Goal: Answer question/provide support: Share knowledge or assist other users

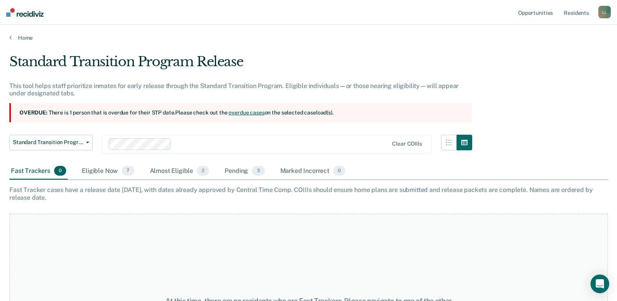
click at [120, 113] on section "Overdue: There is 1 person that is overdue for their STP date. Please check out…" at bounding box center [240, 112] width 463 height 19
click at [238, 114] on link "overdue cases" at bounding box center [247, 112] width 36 height 6
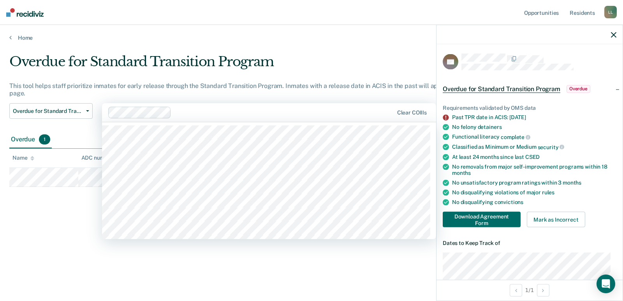
click at [324, 120] on div "Clear COIIIs" at bounding box center [269, 112] width 334 height 19
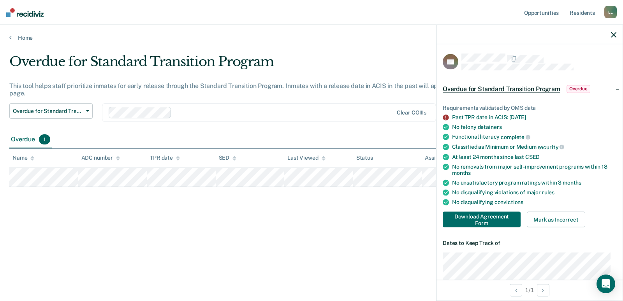
drag, startPoint x: 79, startPoint y: 32, endPoint x: 30, endPoint y: 35, distance: 49.6
click at [79, 33] on div "Home" at bounding box center [311, 33] width 623 height 16
click at [10, 37] on icon at bounding box center [10, 37] width 2 height 6
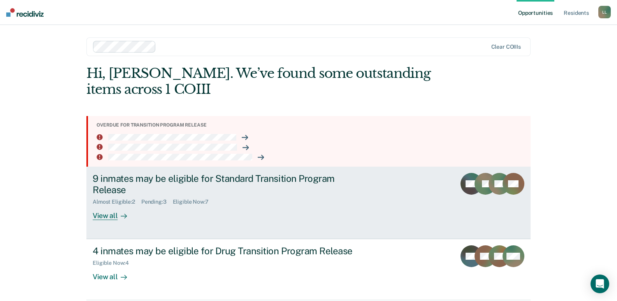
click at [197, 181] on div "9 inmates may be eligible for Standard Transition Program Release" at bounding box center [229, 184] width 273 height 23
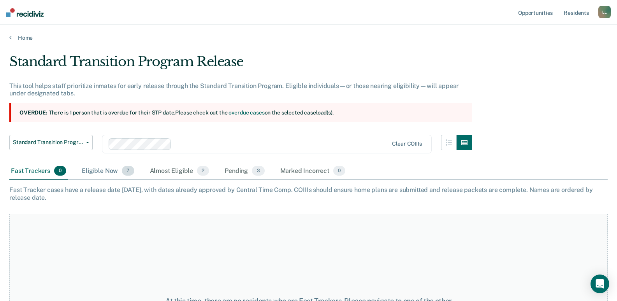
click at [103, 171] on div "Eligible Now 7" at bounding box center [107, 171] width 55 height 17
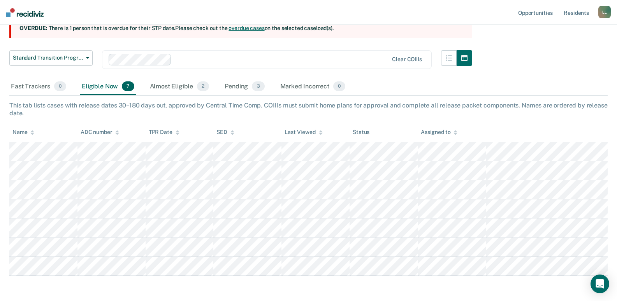
scroll to position [115, 0]
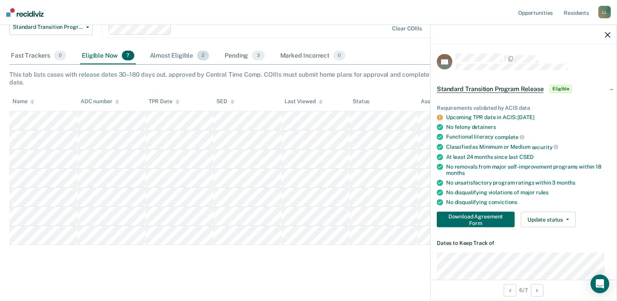
click at [174, 55] on div "Almost Eligible 2" at bounding box center [179, 56] width 63 height 17
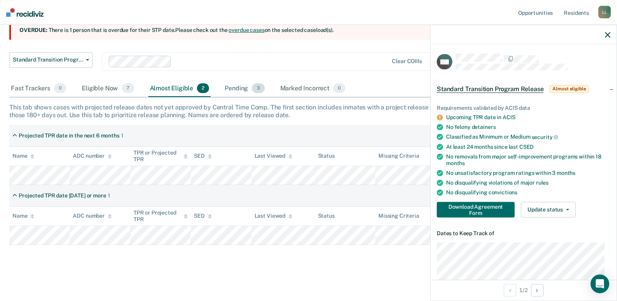
click at [238, 88] on div "Pending 3" at bounding box center [244, 88] width 43 height 17
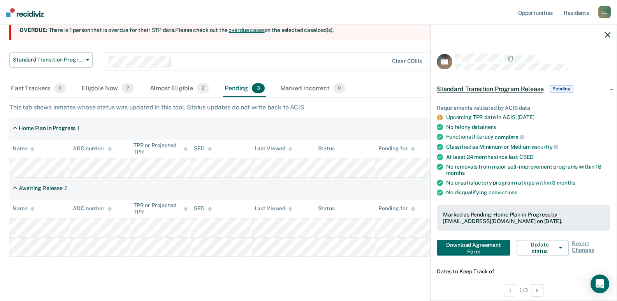
click at [371, 112] on div "Standard Transition Program Release This tool helps staff prioritize inmates fo…" at bounding box center [308, 112] width 599 height 283
click at [376, 11] on nav "Opportunities Resident s [PERSON_NAME] Profile How it works Log Out" at bounding box center [308, 12] width 617 height 25
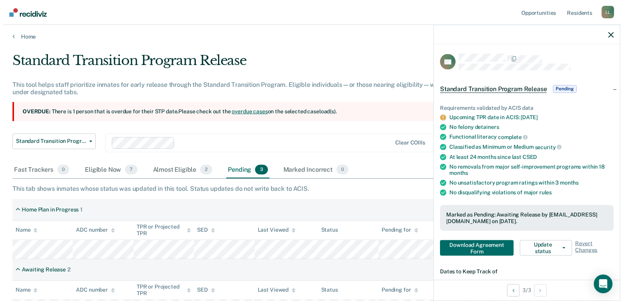
scroll to position [0, 0]
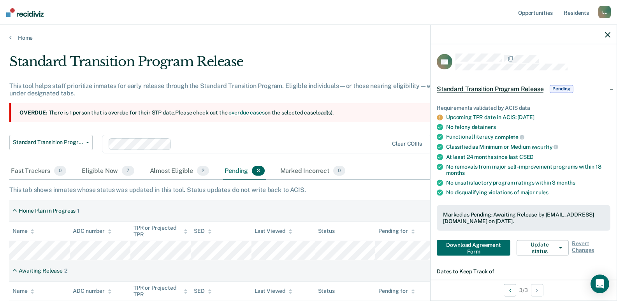
click at [254, 113] on link "overdue cases" at bounding box center [247, 112] width 36 height 6
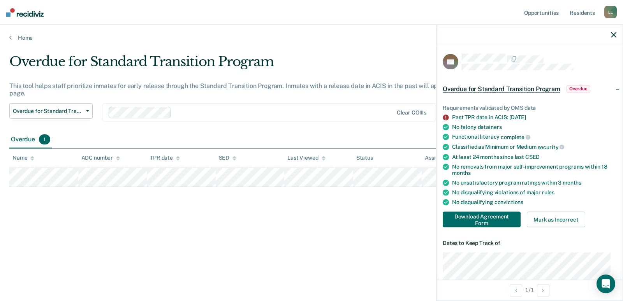
click at [368, 227] on div "Overdue for Standard Transition Program This tool helps staff prioritize inmate…" at bounding box center [311, 148] width 605 height 189
click at [365, 215] on div "Overdue for Standard Transition Program This tool helps staff prioritize inmate…" at bounding box center [311, 148] width 605 height 189
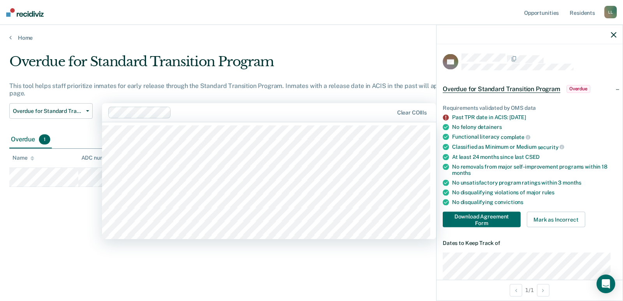
click at [371, 118] on div at bounding box center [251, 113] width 286 height 12
click at [360, 55] on div "Overdue for Standard Transition Program" at bounding box center [242, 65] width 467 height 22
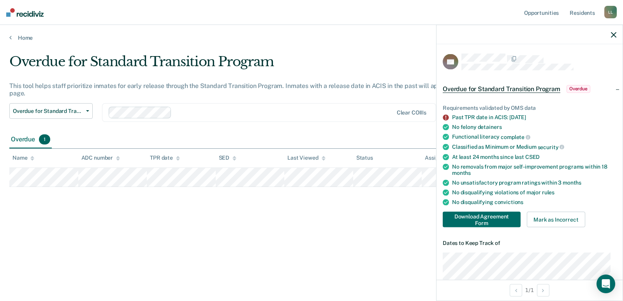
click at [615, 35] on icon "button" at bounding box center [613, 34] width 5 height 5
click at [555, 220] on button "Mark as Incorrect" at bounding box center [556, 220] width 58 height 16
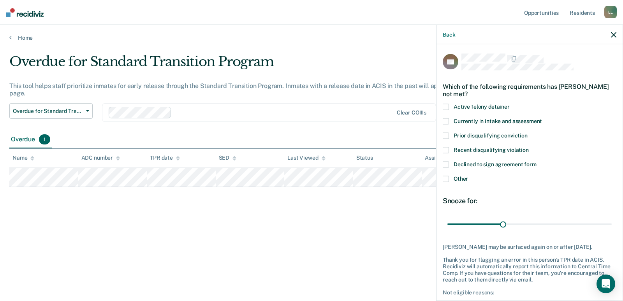
click at [448, 178] on span at bounding box center [446, 179] width 6 height 6
click at [468, 176] on input "Other" at bounding box center [468, 176] width 0 height 0
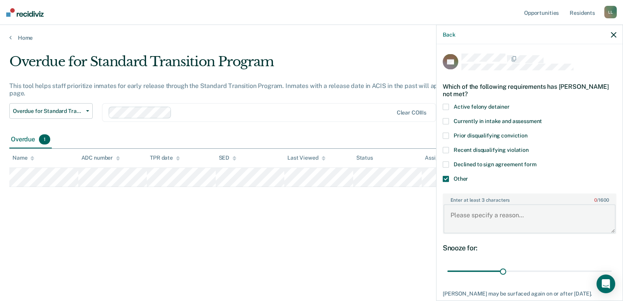
click at [462, 208] on textarea "Enter at least 3 characters 0 / 1600" at bounding box center [530, 218] width 172 height 29
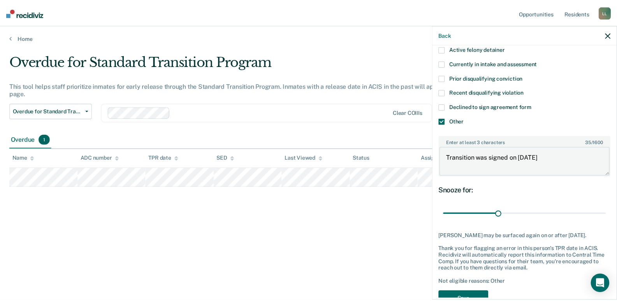
scroll to position [78, 0]
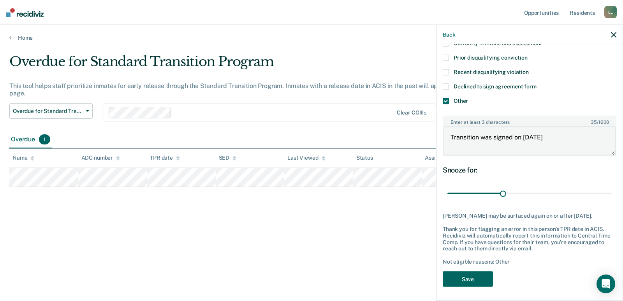
type textarea "Transition was signed on [DATE]"
click at [475, 286] on button "Save" at bounding box center [468, 279] width 50 height 16
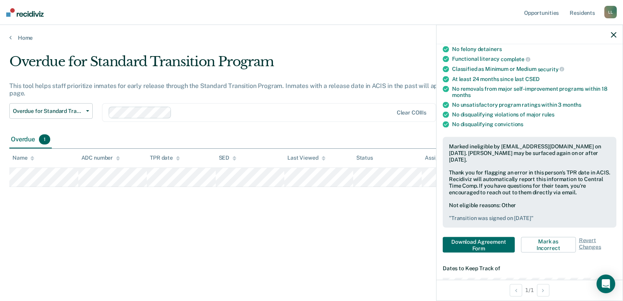
click at [615, 35] on icon "button" at bounding box center [613, 34] width 5 height 5
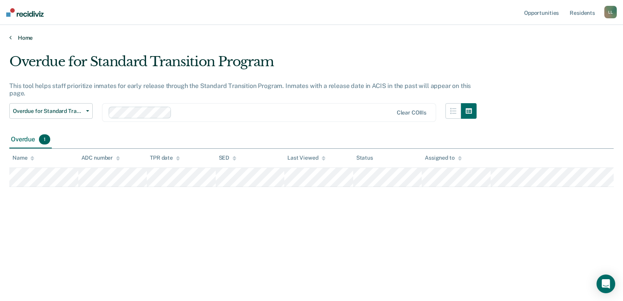
click at [24, 40] on link "Home" at bounding box center [311, 37] width 605 height 7
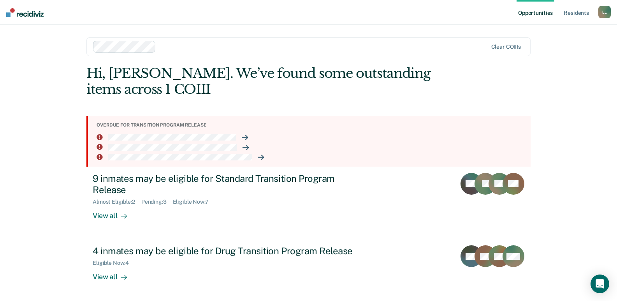
click at [245, 58] on main "Clear COIIIs Hi, [PERSON_NAME]. We’ve found some outstanding items across 1 COI…" at bounding box center [308, 169] width 463 height 288
drag, startPoint x: 5, startPoint y: 68, endPoint x: 50, endPoint y: 35, distance: 55.8
click at [9, 69] on div "Opportunities Resident s [PERSON_NAME] Profile How it works Log Out Clear COIII…" at bounding box center [308, 165] width 617 height 331
